Goal: Task Accomplishment & Management: Manage account settings

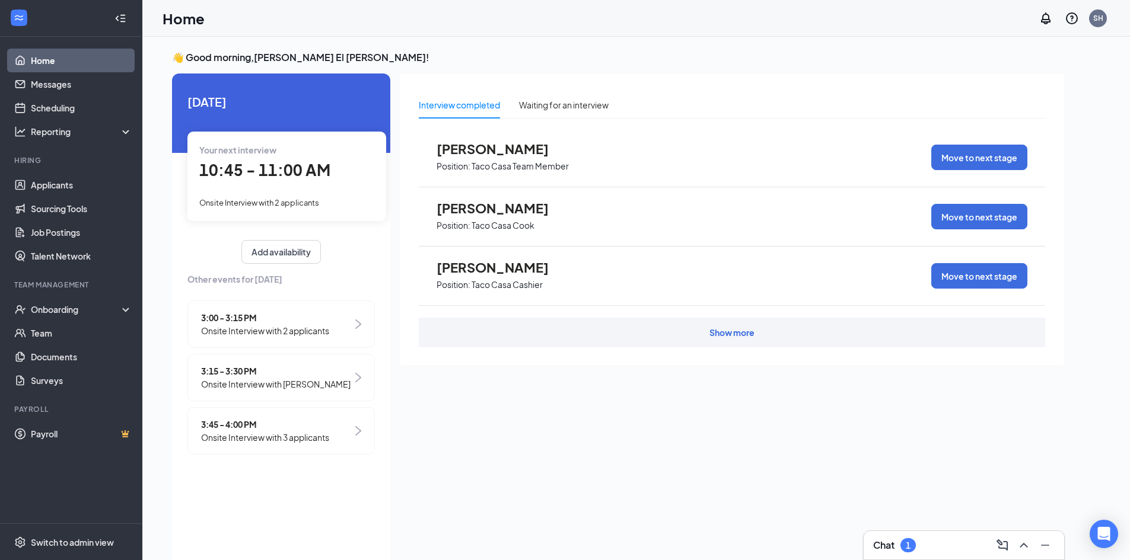
scroll to position [25, 0]
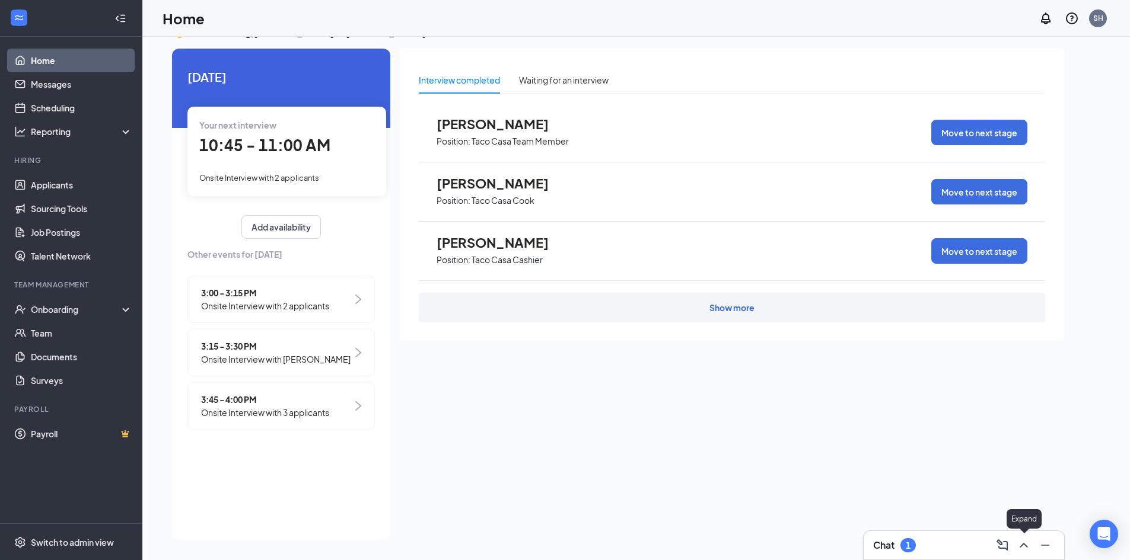
click at [1023, 544] on icon "ChevronUp" at bounding box center [1023, 545] width 8 height 5
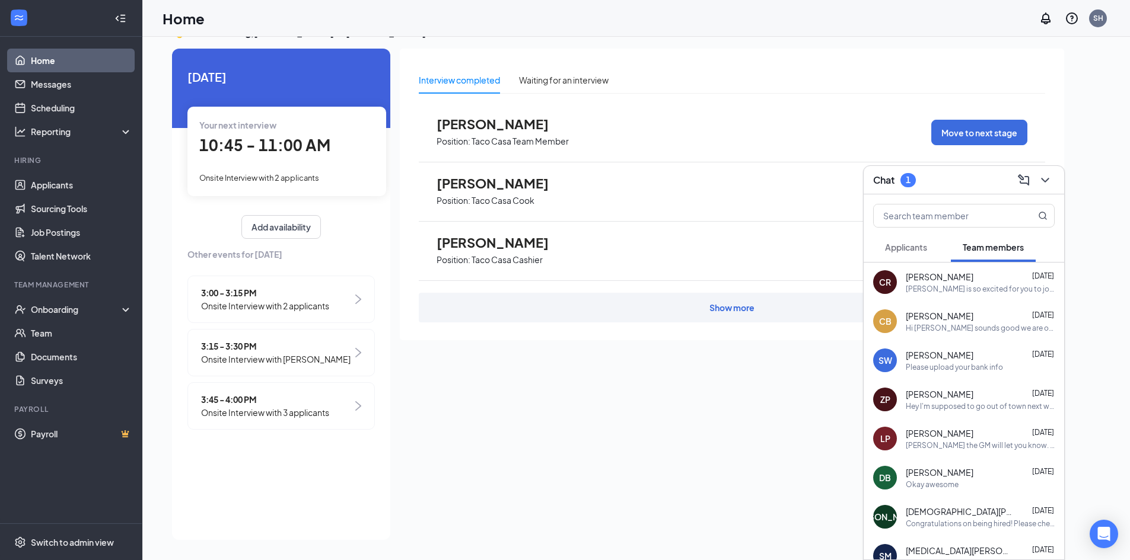
click at [929, 249] on button "Applicants" at bounding box center [906, 247] width 66 height 30
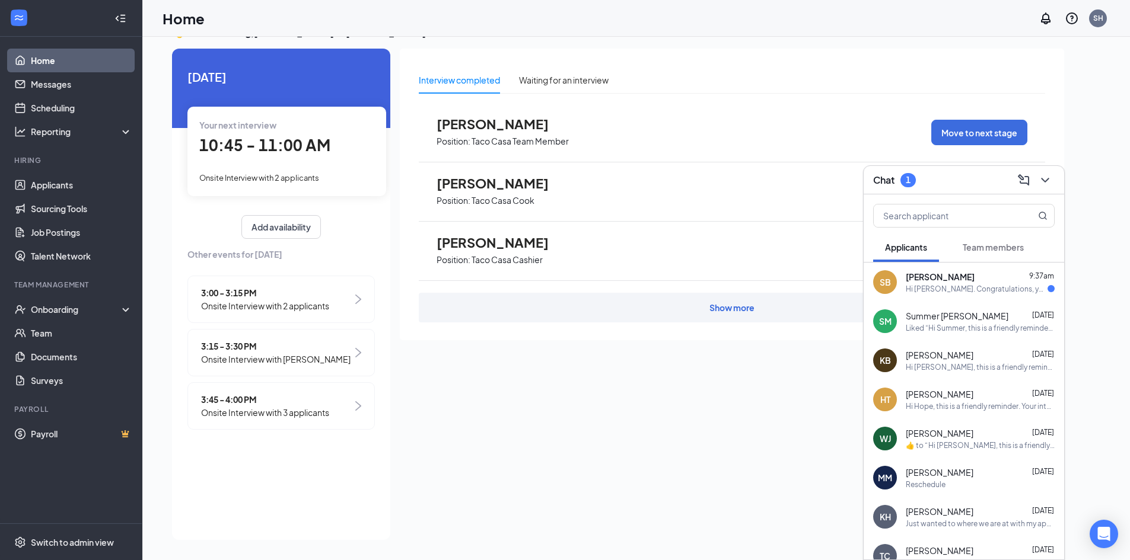
click at [942, 282] on span "[PERSON_NAME]" at bounding box center [940, 277] width 69 height 12
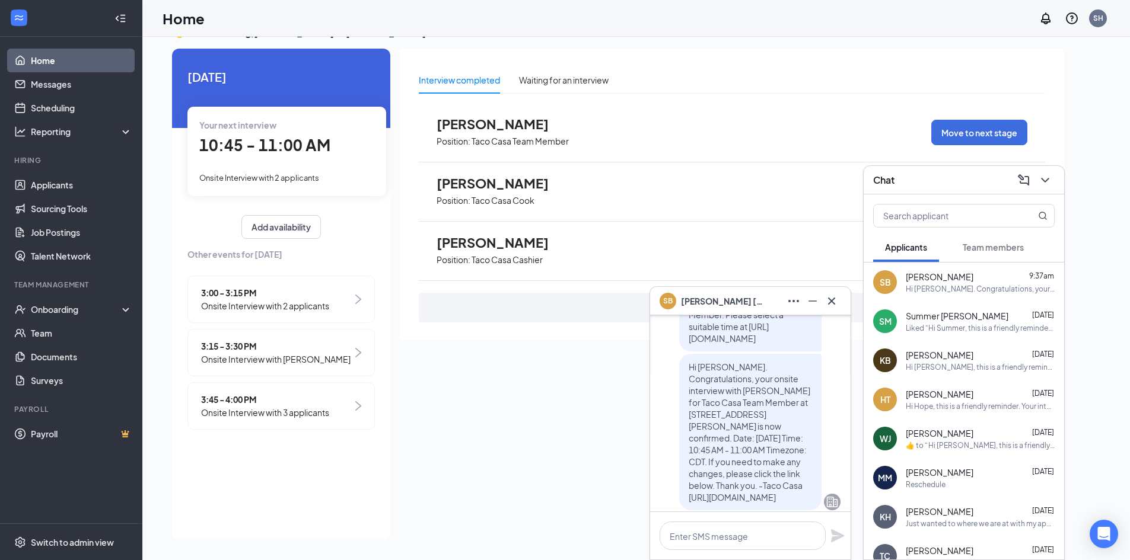
scroll to position [0, 0]
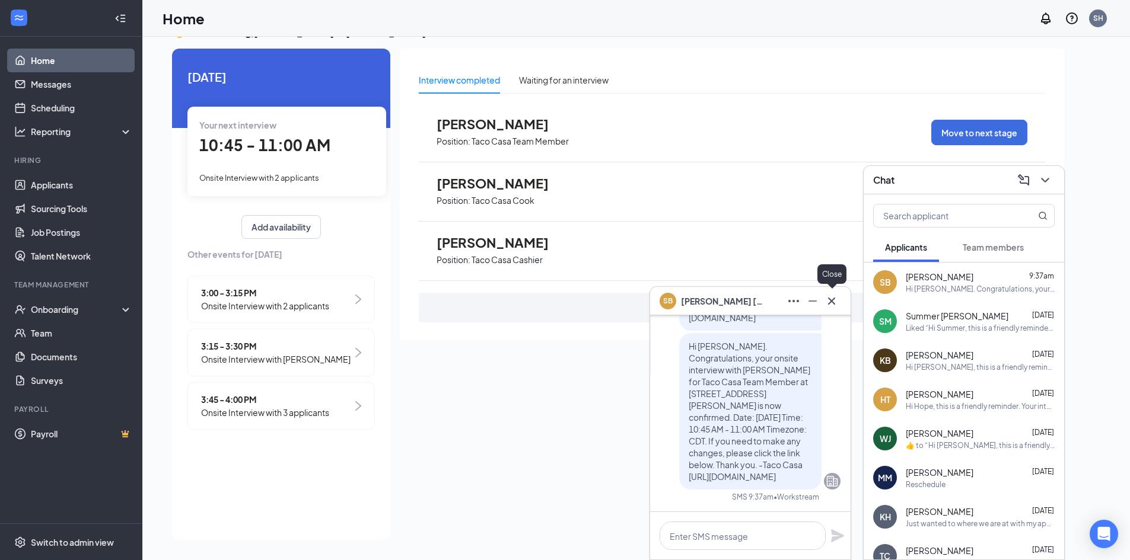
click at [836, 299] on icon "Cross" at bounding box center [831, 301] width 14 height 14
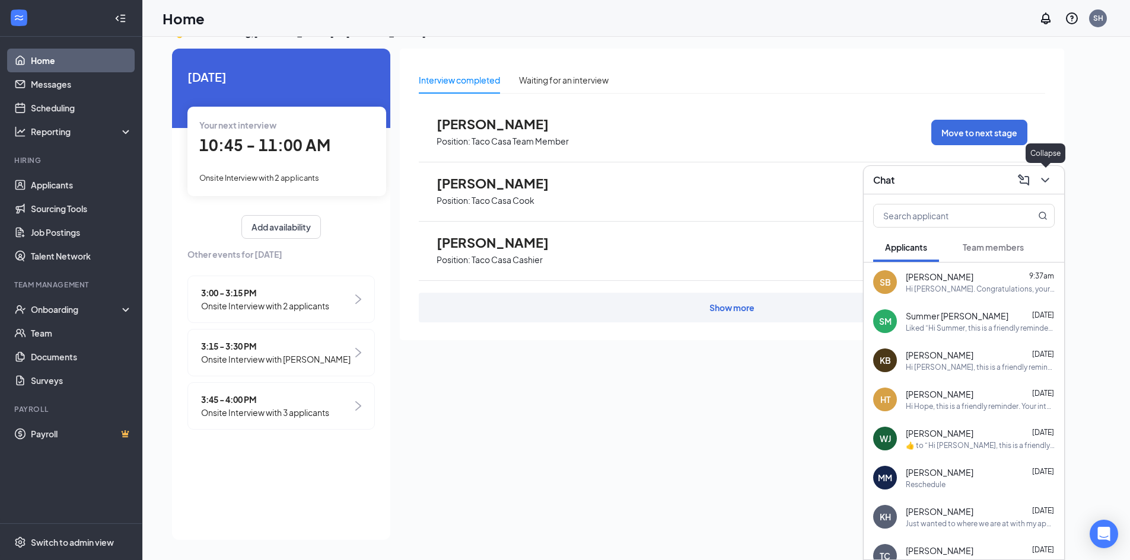
click at [1046, 180] on icon "ChevronDown" at bounding box center [1045, 180] width 8 height 5
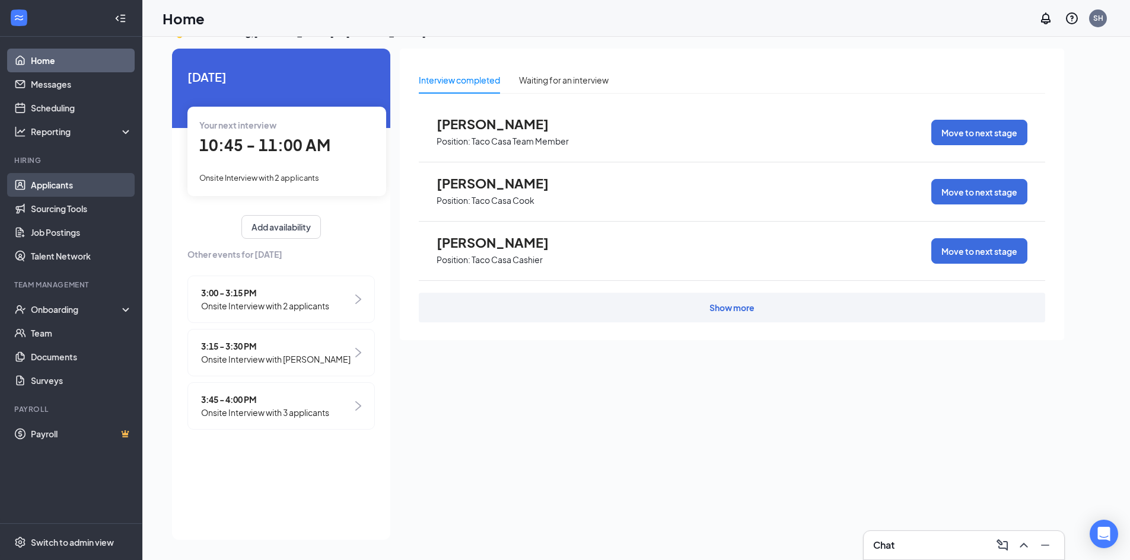
click at [59, 181] on link "Applicants" at bounding box center [81, 185] width 101 height 24
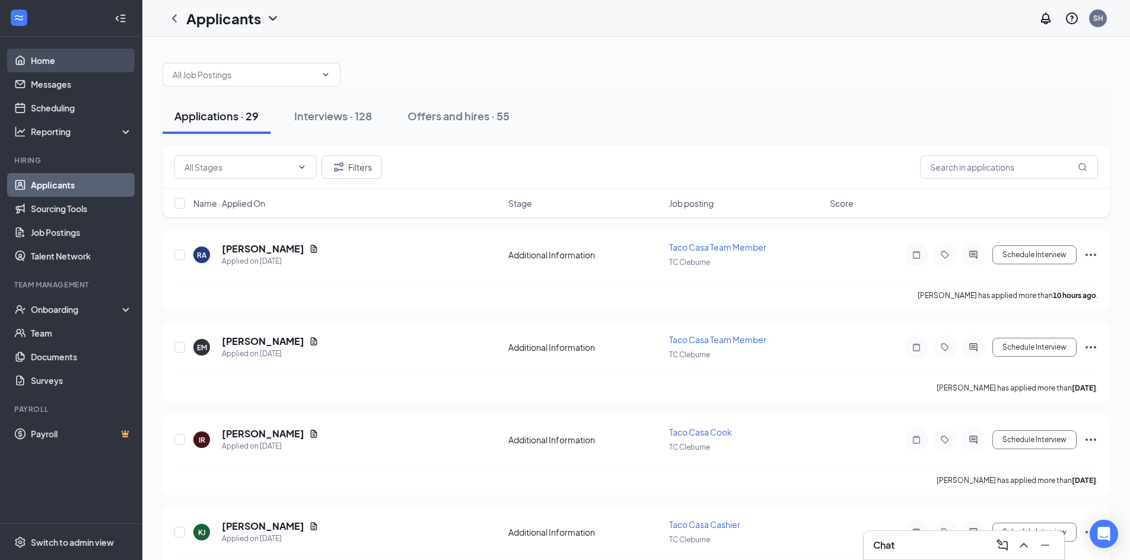
click at [53, 56] on link "Home" at bounding box center [81, 61] width 101 height 24
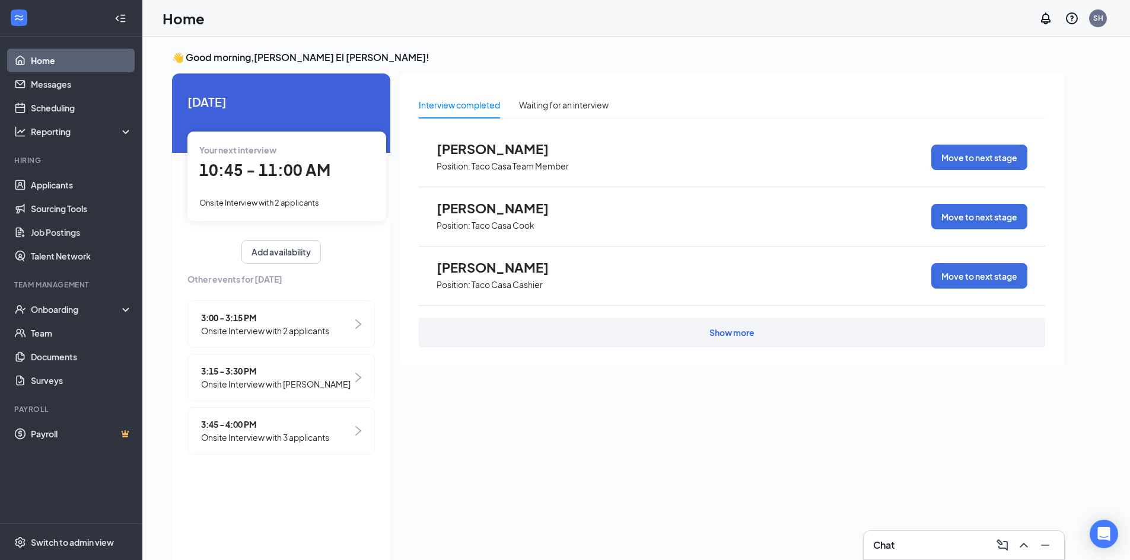
click at [340, 180] on div "10:45 - 11:00 AM" at bounding box center [286, 170] width 175 height 24
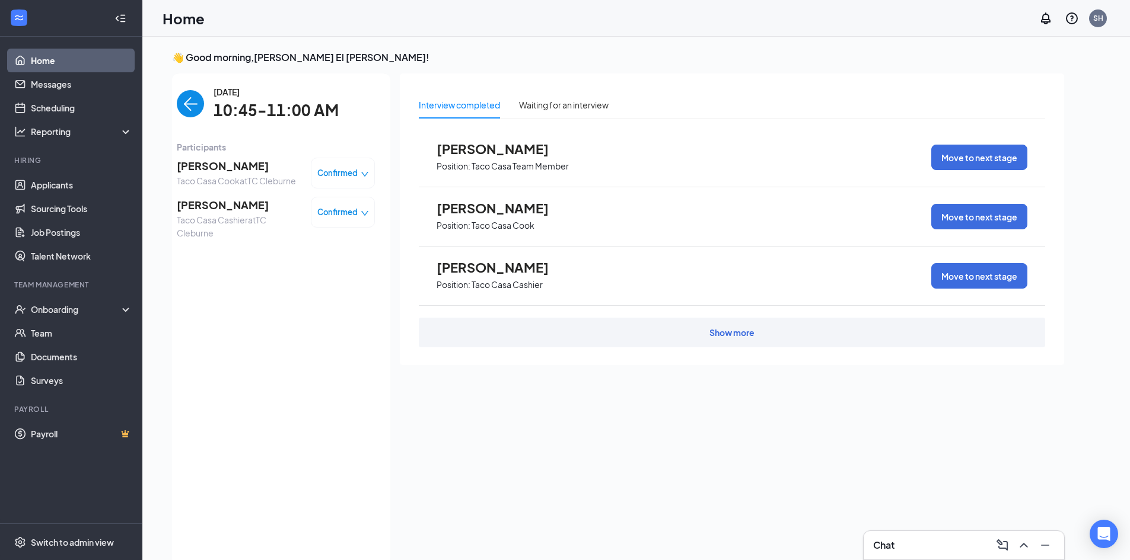
scroll to position [5, 0]
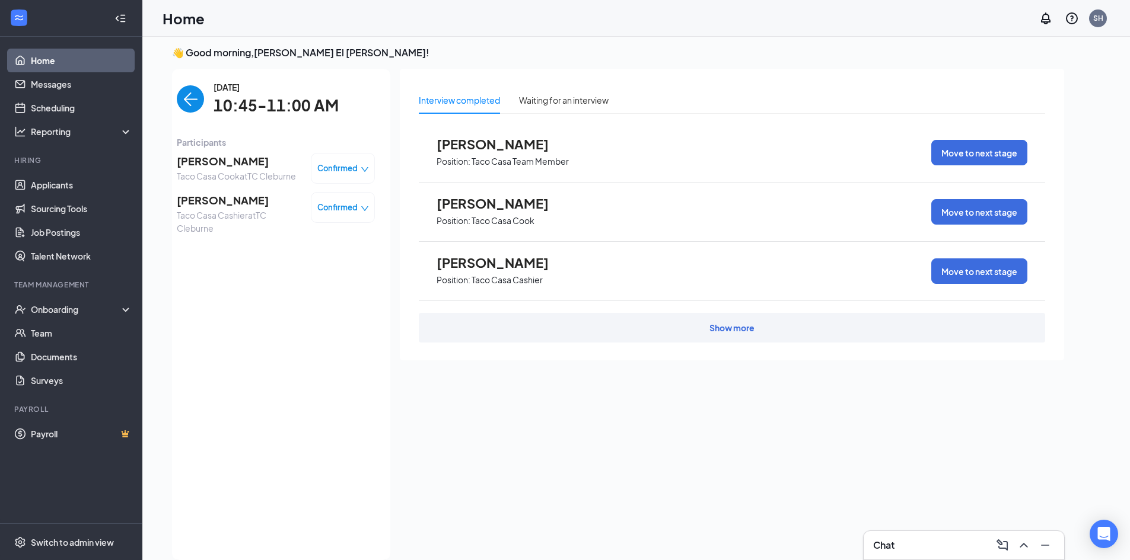
click at [188, 95] on img "back-button" at bounding box center [190, 98] width 27 height 27
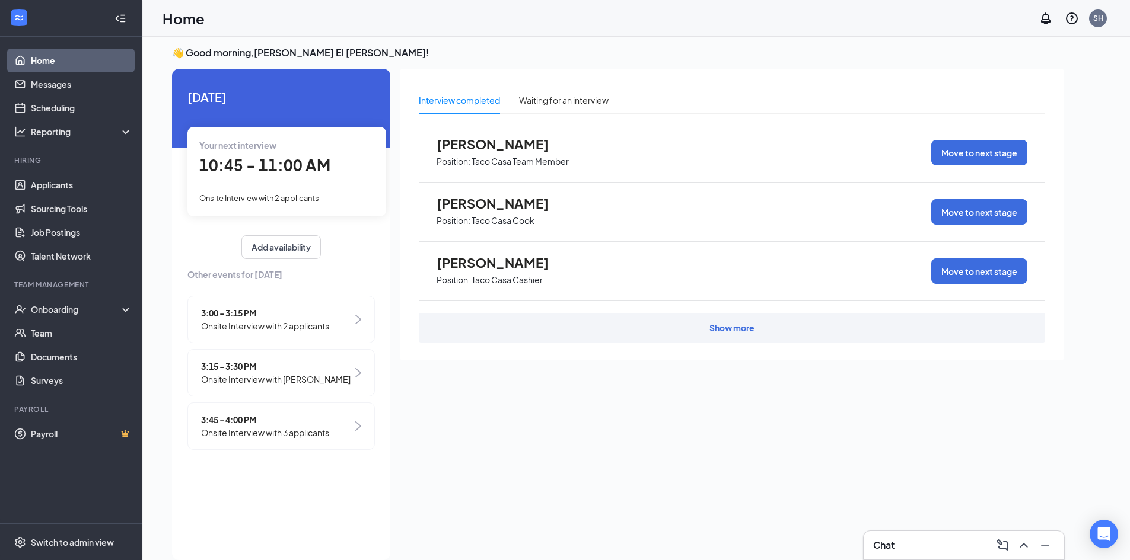
click at [357, 318] on img at bounding box center [358, 319] width 6 height 9
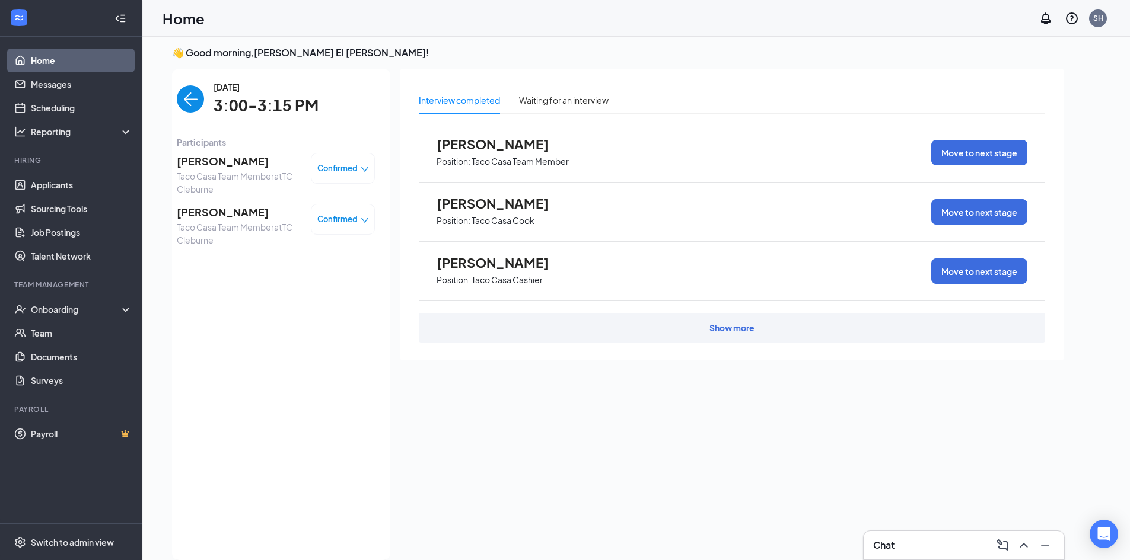
click at [186, 101] on img "back-button" at bounding box center [190, 98] width 27 height 27
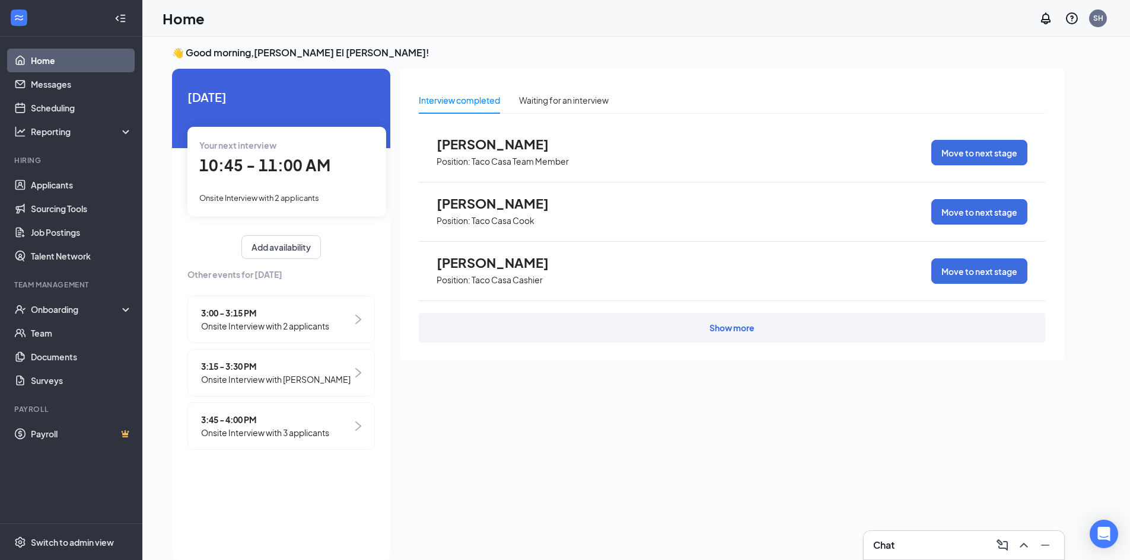
drag, startPoint x: 354, startPoint y: 384, endPoint x: 348, endPoint y: 385, distance: 6.0
click at [353, 384] on div "3:15 - 3:30 PM Onsite Interview with [PERSON_NAME]" at bounding box center [280, 372] width 187 height 47
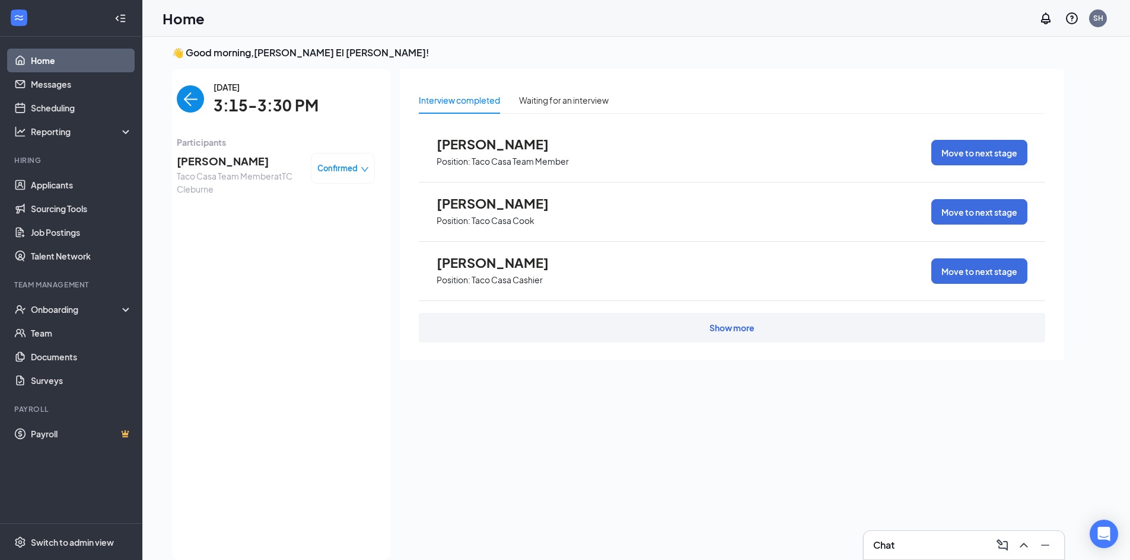
click at [177, 100] on img "back-button" at bounding box center [190, 98] width 27 height 27
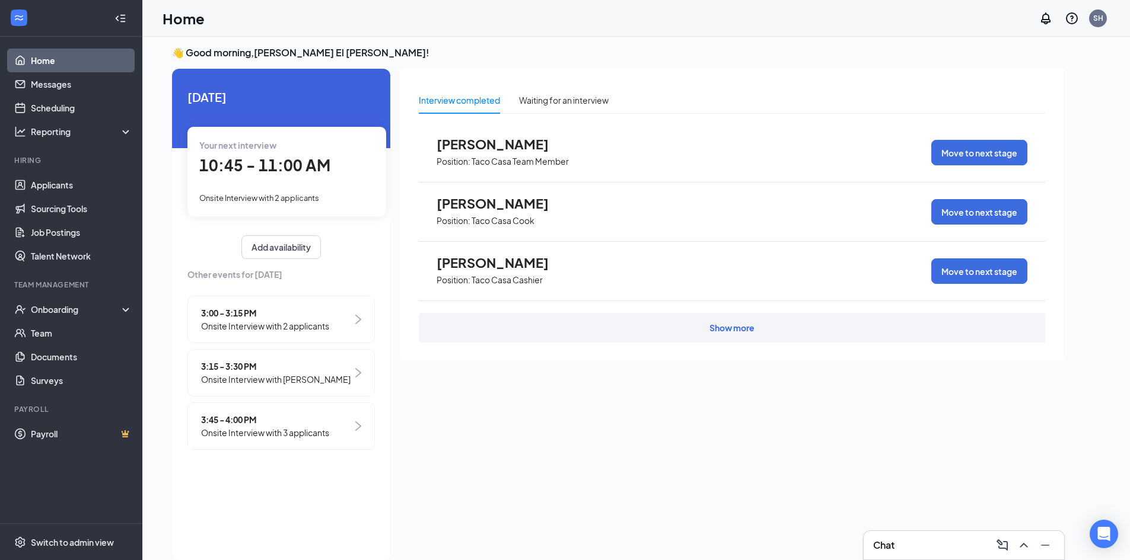
click at [364, 426] on div "3:45 - 4:00 PM Onsite Interview with 3 applicants" at bounding box center [280, 426] width 187 height 47
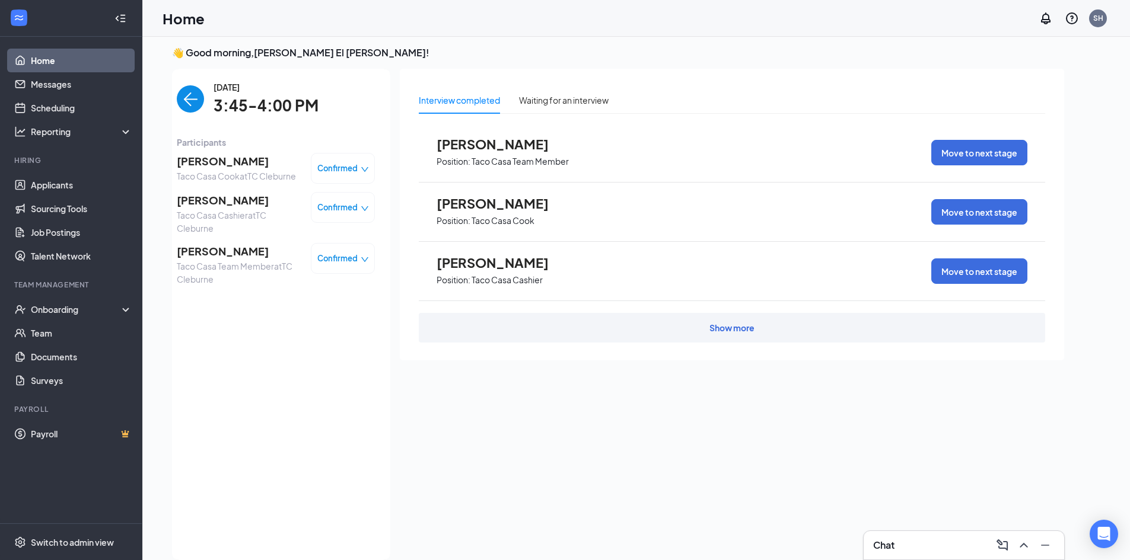
click at [194, 108] on img "back-button" at bounding box center [190, 98] width 27 height 27
